Goal: Navigation & Orientation: Find specific page/section

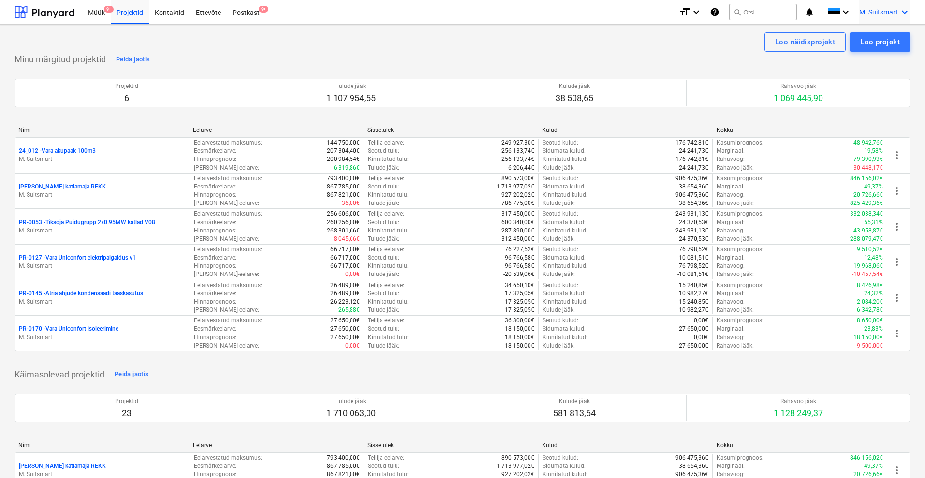
click at [891, 9] on span "M. Suitsmart" at bounding box center [878, 12] width 39 height 8
click at [860, 58] on div "MS Noveleng Services OÜ" at bounding box center [864, 62] width 82 height 14
